Goal: Navigation & Orientation: Find specific page/section

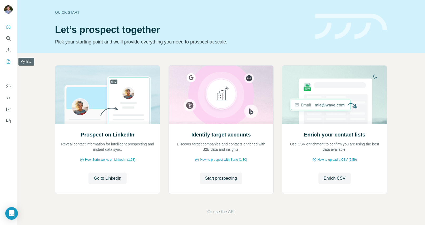
click at [10, 62] on icon "My lists" at bounding box center [8, 61] width 5 height 5
